Goal: Task Accomplishment & Management: Manage account settings

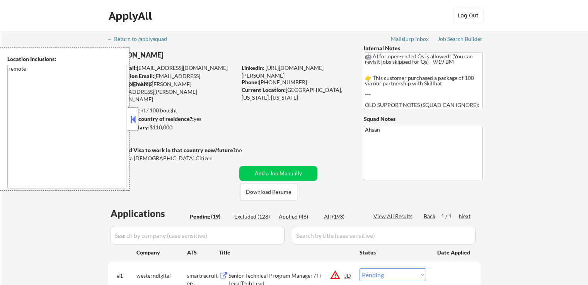
select select ""pending""
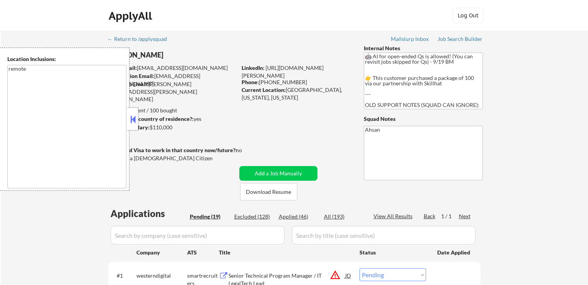
select select ""pending""
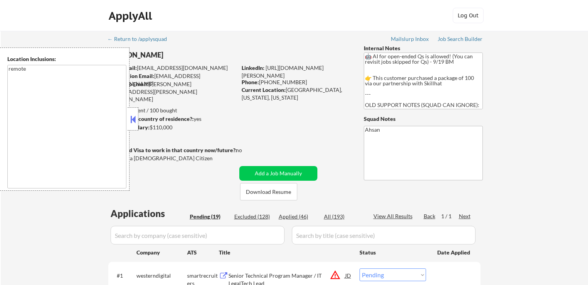
select select ""pending""
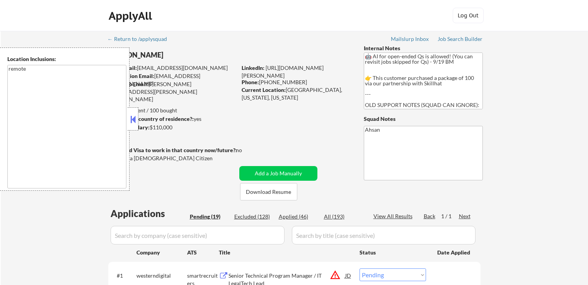
select select ""pending""
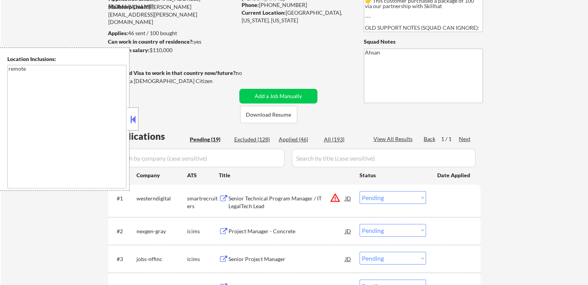
click at [133, 123] on button at bounding box center [133, 120] width 9 height 12
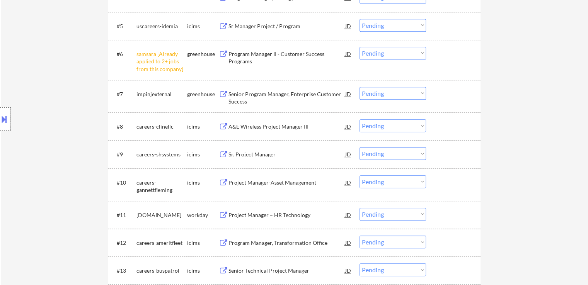
scroll to position [387, 0]
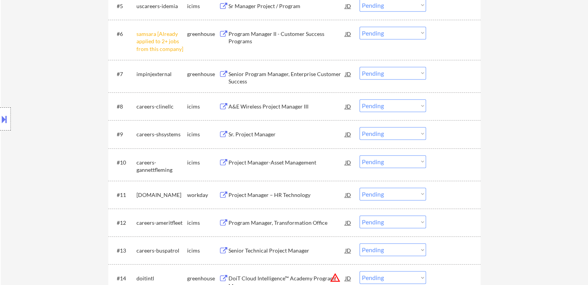
click at [248, 69] on div "Senior Program Manager, Enterprise Customer Success" at bounding box center [287, 76] width 117 height 19
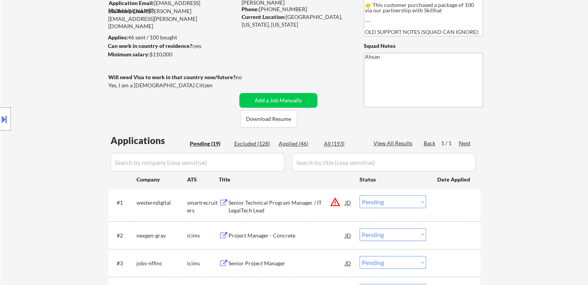
scroll to position [0, 0]
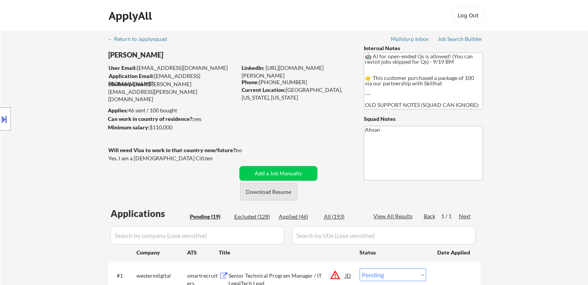
click at [267, 196] on button "Download Resume" at bounding box center [268, 191] width 57 height 17
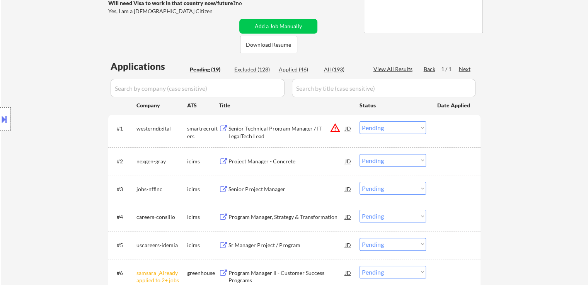
scroll to position [155, 0]
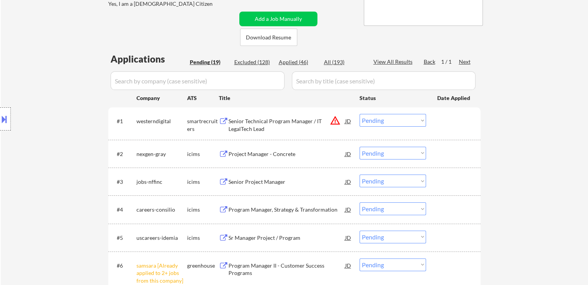
click at [336, 124] on button "warning_amber" at bounding box center [335, 120] width 11 height 11
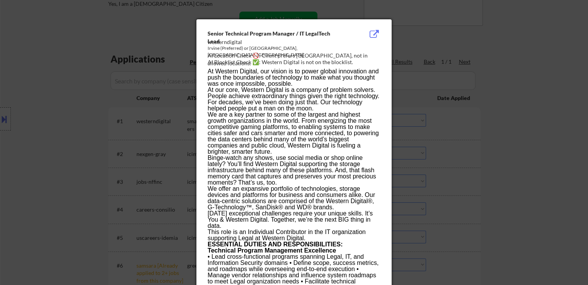
click at [5, 116] on div at bounding box center [294, 142] width 588 height 285
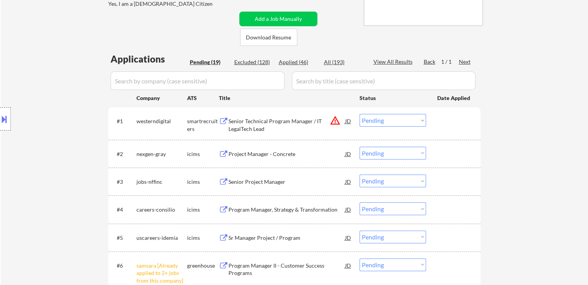
click at [0, 120] on button at bounding box center [4, 119] width 9 height 13
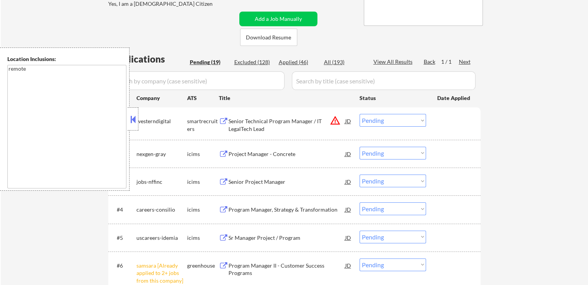
click at [50, 124] on textarea "remote" at bounding box center [66, 127] width 119 height 124
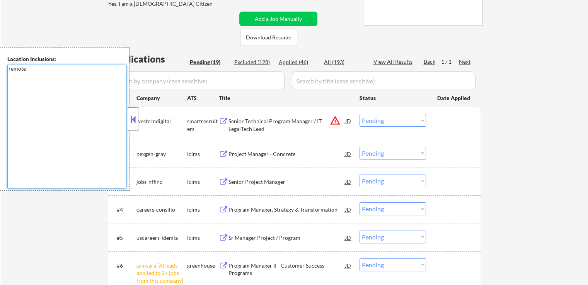
click at [132, 118] on button at bounding box center [133, 120] width 9 height 12
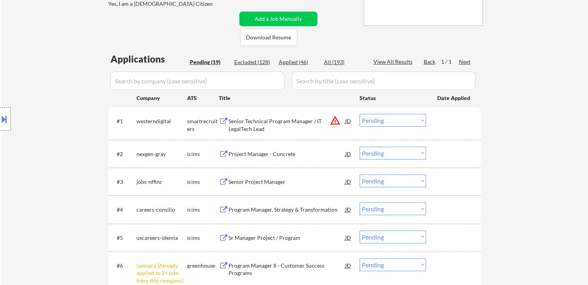
click at [331, 121] on button "warning_amber" at bounding box center [335, 120] width 11 height 11
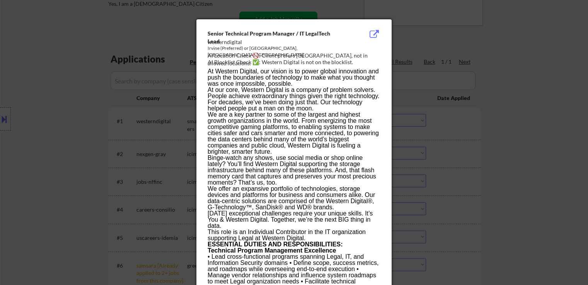
click at [541, 103] on div at bounding box center [294, 142] width 588 height 285
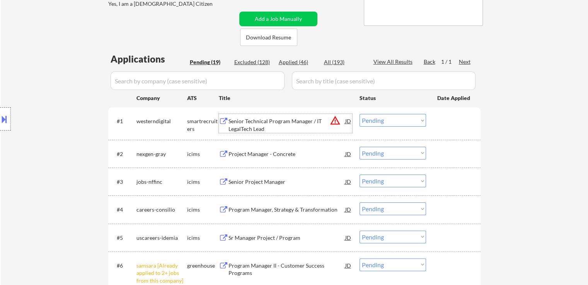
click at [279, 120] on div "Senior Technical Program Manager / IT LegalTech Lead" at bounding box center [287, 125] width 117 height 15
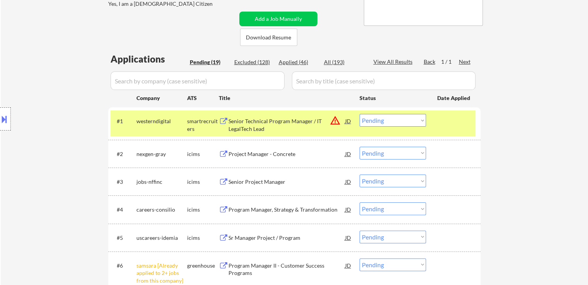
click at [260, 151] on div "Project Manager - Concrete" at bounding box center [287, 154] width 117 height 8
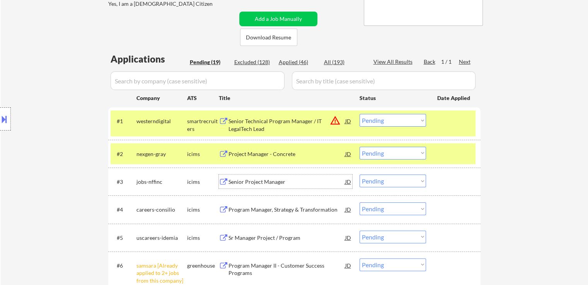
click at [256, 183] on div "Senior Project Manager" at bounding box center [287, 182] width 117 height 8
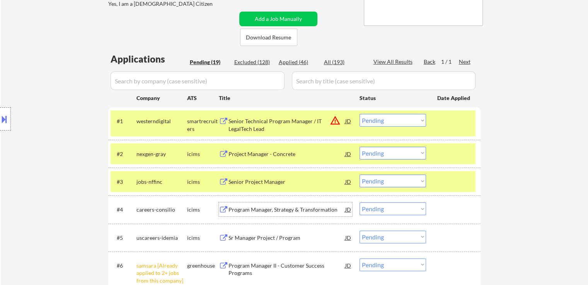
click at [254, 210] on div "Program Manager, Strategy & Transformation" at bounding box center [287, 210] width 117 height 8
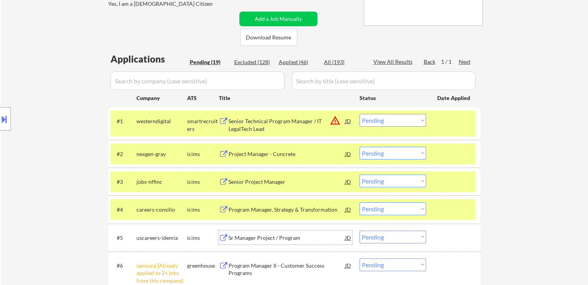
click at [259, 241] on div "Sr Manager Project / Program" at bounding box center [287, 238] width 117 height 8
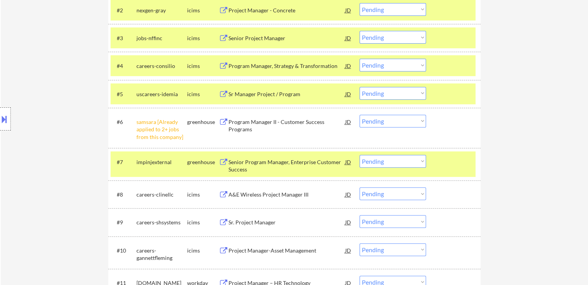
scroll to position [309, 0]
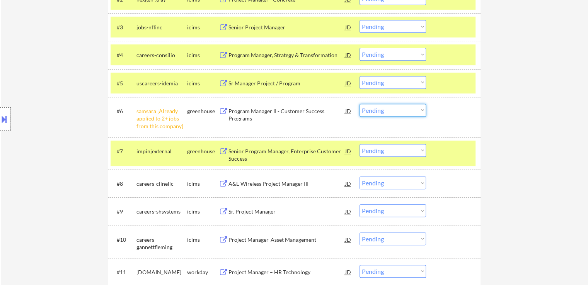
drag, startPoint x: 381, startPoint y: 113, endPoint x: 400, endPoint y: 239, distance: 126.8
click at [381, 113] on select "Choose an option... Pending Applied Excluded (Questions) Excluded (Expired) Exc…" at bounding box center [393, 110] width 67 height 13
click at [360, 104] on select "Choose an option... Pending Applied Excluded (Questions) Excluded (Expired) Exc…" at bounding box center [393, 110] width 67 height 13
click at [241, 156] on div "Senior Program Manager, Enterprise Customer Success" at bounding box center [287, 155] width 117 height 15
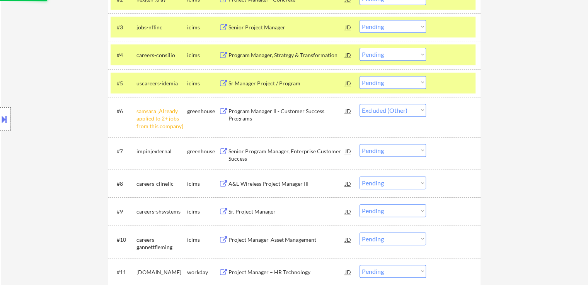
click at [252, 184] on div "A&E Wireless Project Manager III" at bounding box center [287, 184] width 117 height 8
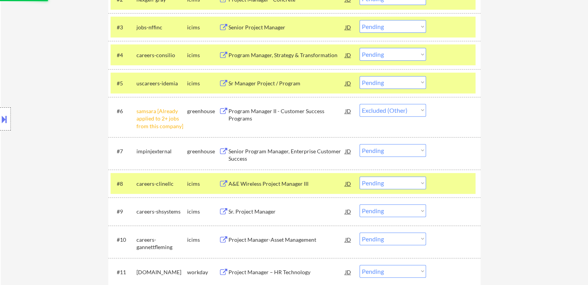
drag, startPoint x: 249, startPoint y: 209, endPoint x: 252, endPoint y: 228, distance: 19.1
click at [249, 209] on div "Sr. Project Manager" at bounding box center [287, 212] width 117 height 8
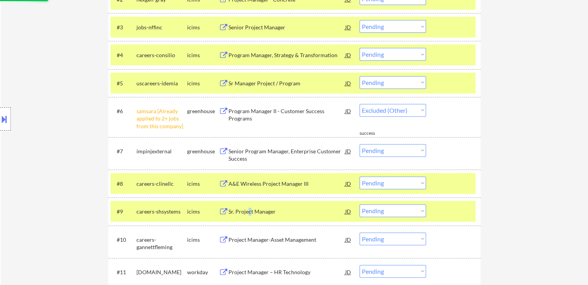
select select ""pending""
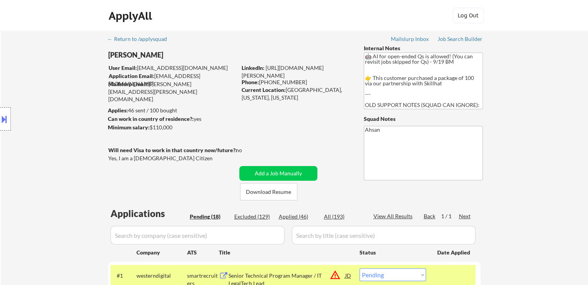
scroll to position [116, 0]
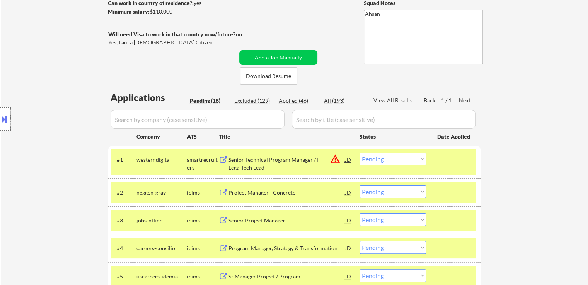
click at [0, 116] on button at bounding box center [4, 119] width 9 height 13
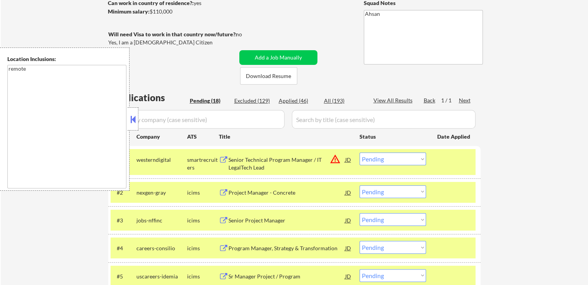
click at [129, 119] on button at bounding box center [133, 120] width 9 height 12
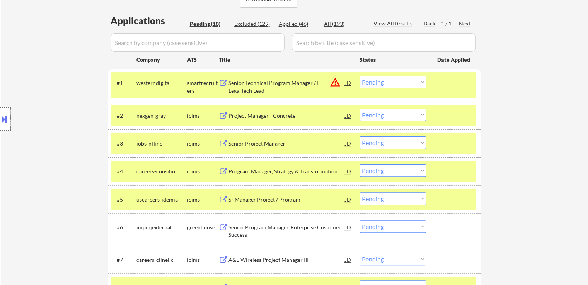
scroll to position [193, 0]
click at [376, 84] on select "Choose an option... Pending Applied Excluded (Questions) Excluded (Expired) Exc…" at bounding box center [393, 81] width 67 height 13
click at [360, 75] on select "Choose an option... Pending Applied Excluded (Questions) Excluded (Expired) Exc…" at bounding box center [393, 81] width 67 height 13
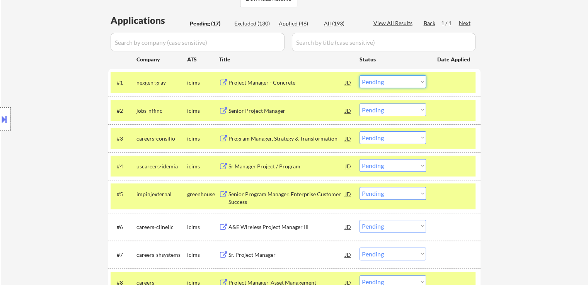
click at [397, 80] on select "Choose an option... Pending Applied Excluded (Questions) Excluded (Expired) Exc…" at bounding box center [393, 81] width 67 height 13
click at [360, 75] on select "Choose an option... Pending Applied Excluded (Questions) Excluded (Expired) Exc…" at bounding box center [393, 81] width 67 height 13
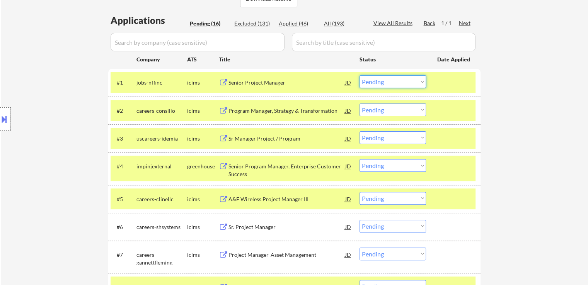
click at [384, 84] on select "Choose an option... Pending Applied Excluded (Questions) Excluded (Expired) Exc…" at bounding box center [393, 81] width 67 height 13
click at [360, 75] on select "Choose an option... Pending Applied Excluded (Questions) Excluded (Expired) Exc…" at bounding box center [393, 81] width 67 height 13
select select ""pending""
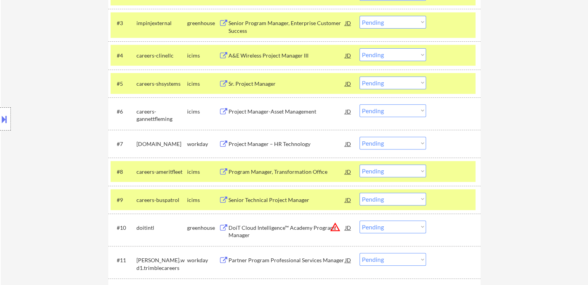
scroll to position [309, 0]
click at [386, 84] on select "Choose an option... Pending Applied Excluded (Questions) Excluded (Expired) Exc…" at bounding box center [393, 82] width 67 height 13
click at [360, 76] on select "Choose an option... Pending Applied Excluded (Questions) Excluded (Expired) Exc…" at bounding box center [393, 82] width 67 height 13
select select ""pending""
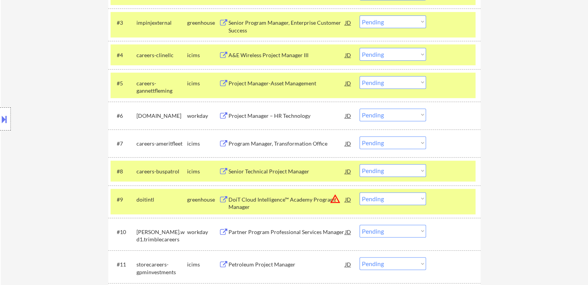
scroll to position [155, 0]
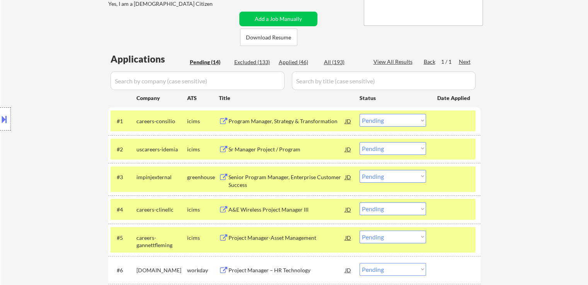
click at [370, 125] on select "Choose an option... Pending Applied Excluded (Questions) Excluded (Expired) Exc…" at bounding box center [393, 120] width 67 height 13
click at [360, 114] on select "Choose an option... Pending Applied Excluded (Questions) Excluded (Expired) Exc…" at bounding box center [393, 120] width 67 height 13
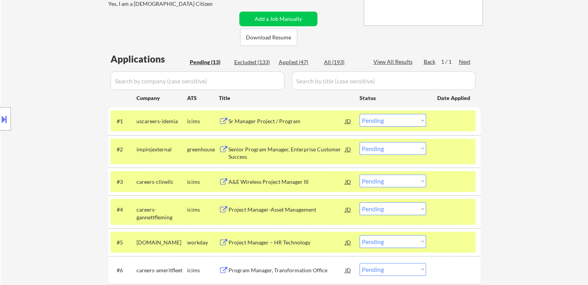
click at [374, 122] on select "Choose an option... Pending Applied Excluded (Questions) Excluded (Expired) Exc…" at bounding box center [393, 120] width 67 height 13
click at [360, 114] on select "Choose an option... Pending Applied Excluded (Questions) Excluded (Expired) Exc…" at bounding box center [393, 120] width 67 height 13
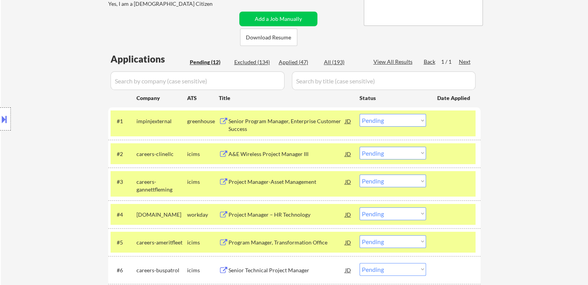
click at [393, 124] on select "Choose an option... Pending Applied Excluded (Questions) Excluded (Expired) Exc…" at bounding box center [393, 120] width 67 height 13
click at [360, 114] on select "Choose an option... Pending Applied Excluded (Questions) Excluded (Expired) Exc…" at bounding box center [393, 120] width 67 height 13
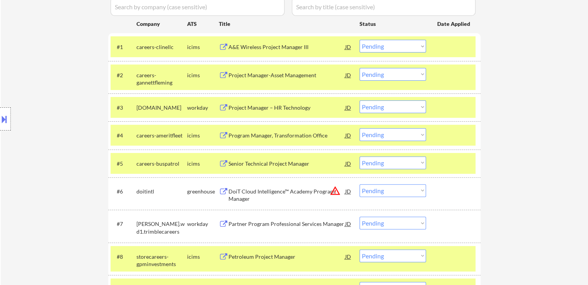
scroll to position [232, 0]
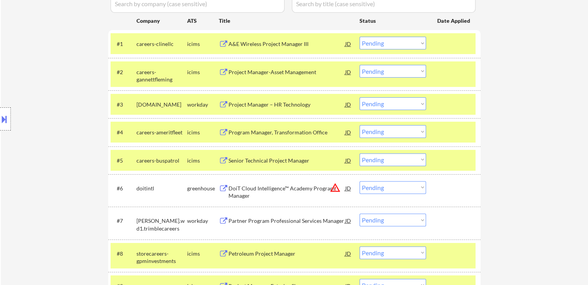
click at [404, 41] on select "Choose an option... Pending Applied Excluded (Questions) Excluded (Expired) Exc…" at bounding box center [393, 43] width 67 height 13
click at [360, 37] on select "Choose an option... Pending Applied Excluded (Questions) Excluded (Expired) Exc…" at bounding box center [393, 43] width 67 height 13
select select ""pending""
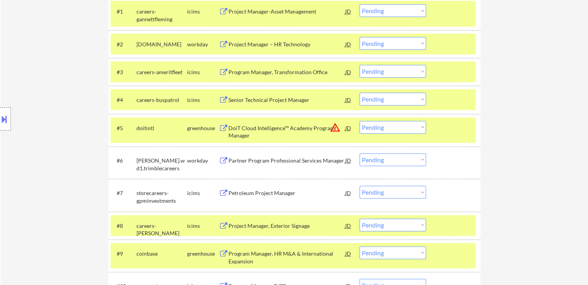
scroll to position [309, 0]
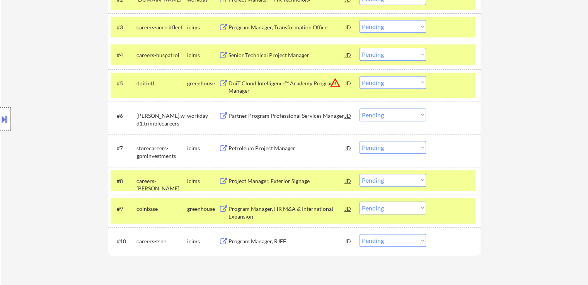
click at [290, 84] on div "DoiT Cloud Intelligence™ Academy Program Manager" at bounding box center [287, 87] width 117 height 15
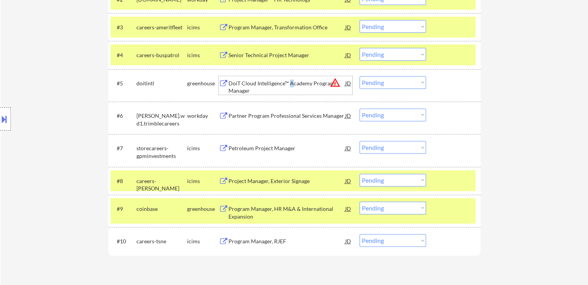
click at [391, 82] on select "Choose an option... Pending Applied Excluded (Questions) Excluded (Expired) Exc…" at bounding box center [393, 82] width 67 height 13
click at [360, 76] on select "Choose an option... Pending Applied Excluded (Questions) Excluded (Expired) Exc…" at bounding box center [393, 82] width 67 height 13
select select ""pending""
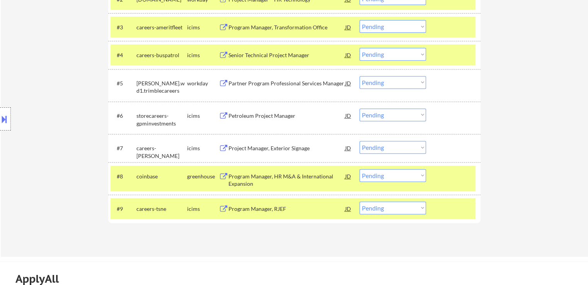
scroll to position [348, 0]
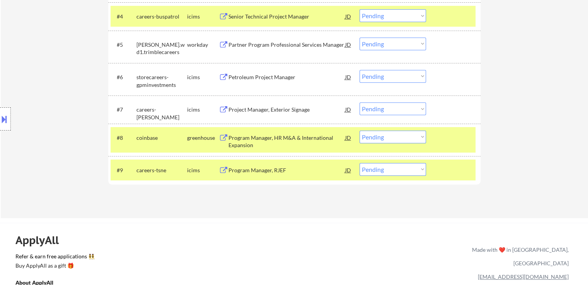
click at [258, 137] on div "Program Manager, HR M&A & International Expansion" at bounding box center [287, 141] width 117 height 15
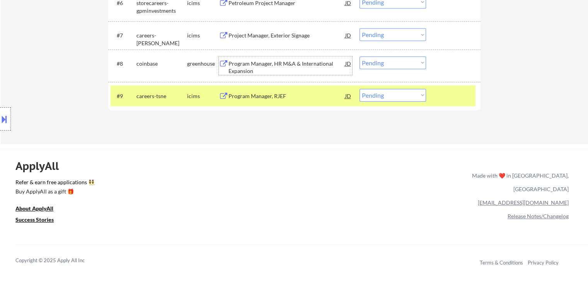
scroll to position [425, 0]
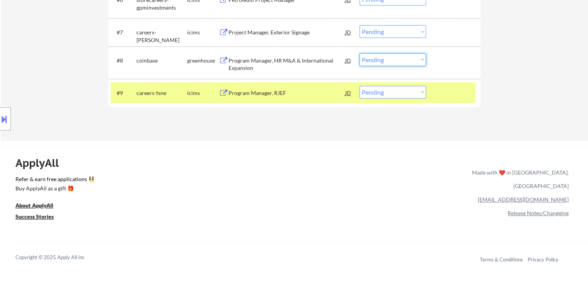
click at [385, 61] on select "Choose an option... Pending Applied Excluded (Questions) Excluded (Expired) Exc…" at bounding box center [393, 59] width 67 height 13
click at [360, 53] on select "Choose an option... Pending Applied Excluded (Questions) Excluded (Expired) Exc…" at bounding box center [393, 59] width 67 height 13
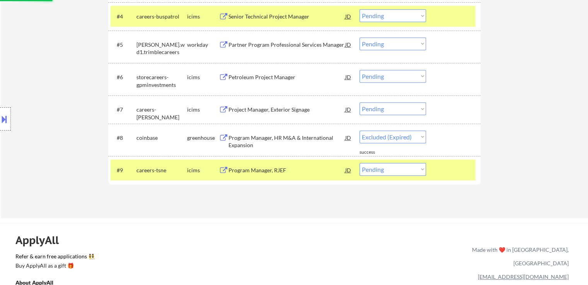
select select ""pending""
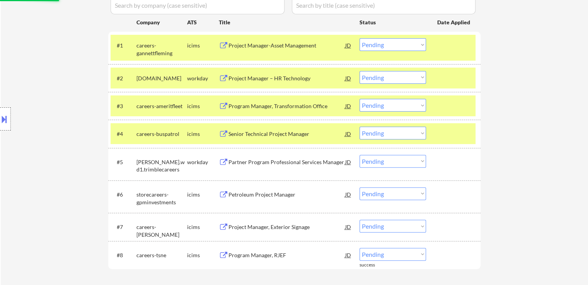
scroll to position [232, 0]
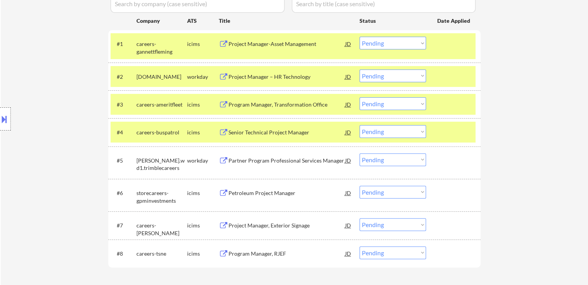
click at [297, 47] on div "Project Manager-Asset Management" at bounding box center [287, 44] width 117 height 8
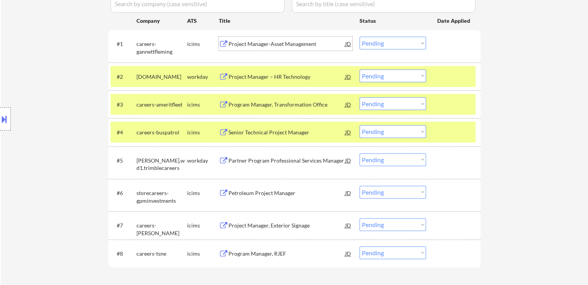
click at [258, 73] on div "Project Manager – HR Technology" at bounding box center [287, 77] width 117 height 8
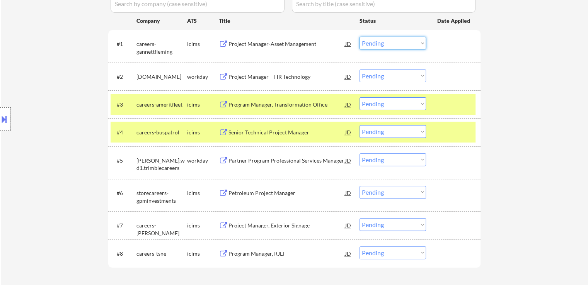
click at [377, 41] on select "Choose an option... Pending Applied Excluded (Questions) Excluded (Expired) Exc…" at bounding box center [393, 43] width 67 height 13
click at [360, 37] on select "Choose an option... Pending Applied Excluded (Questions) Excluded (Expired) Exc…" at bounding box center [393, 43] width 67 height 13
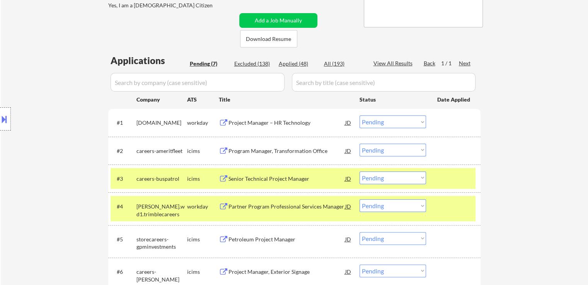
scroll to position [155, 0]
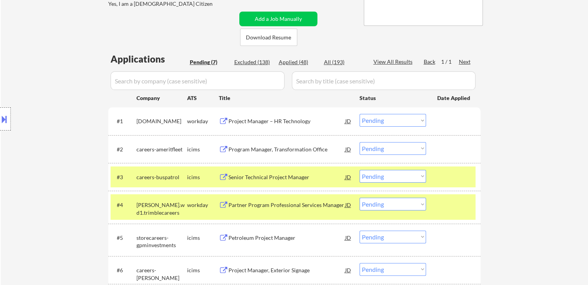
click at [375, 123] on select "Choose an option... Pending Applied Excluded (Questions) Excluded (Expired) Exc…" at bounding box center [393, 120] width 67 height 13
click at [360, 114] on select "Choose an option... Pending Applied Excluded (Questions) Excluded (Expired) Exc…" at bounding box center [393, 120] width 67 height 13
select select ""pending""
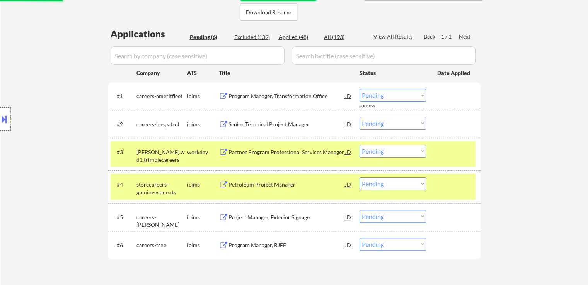
scroll to position [193, 0]
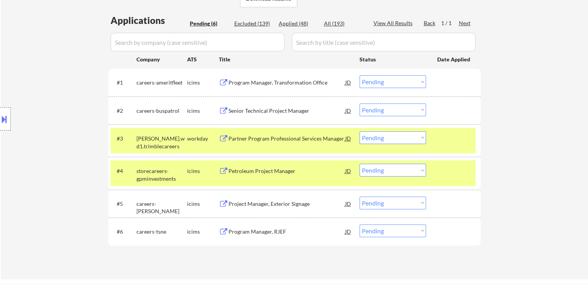
click at [290, 134] on div "Partner Program Professional Services Manager" at bounding box center [287, 138] width 117 height 14
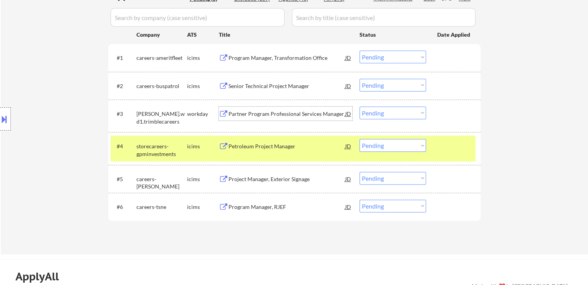
scroll to position [232, 0]
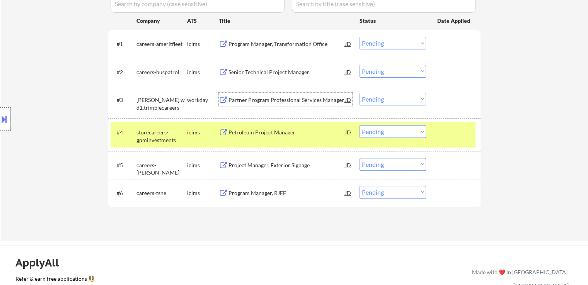
click at [381, 97] on select "Choose an option... Pending Applied Excluded (Questions) Excluded (Expired) Exc…" at bounding box center [393, 99] width 67 height 13
click at [360, 93] on select "Choose an option... Pending Applied Excluded (Questions) Excluded (Expired) Exc…" at bounding box center [393, 99] width 67 height 13
select select ""pending""
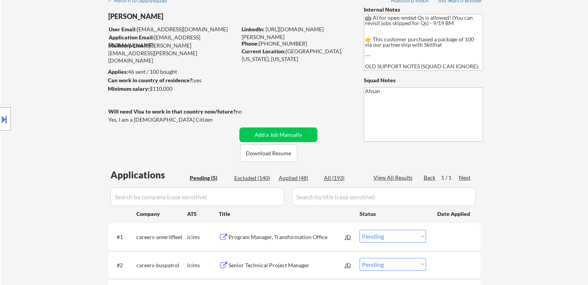
scroll to position [0, 0]
